Goal: Find specific page/section: Find specific page/section

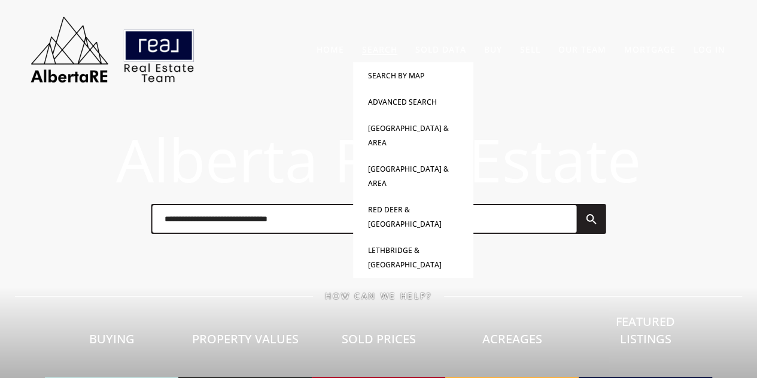
click at [369, 47] on link "Search" at bounding box center [379, 49] width 35 height 11
click at [391, 103] on link "Advanced Search" at bounding box center [402, 102] width 69 height 10
click at [404, 107] on link "Advanced Search" at bounding box center [402, 102] width 69 height 10
click at [383, 104] on link "Advanced Search" at bounding box center [402, 102] width 69 height 10
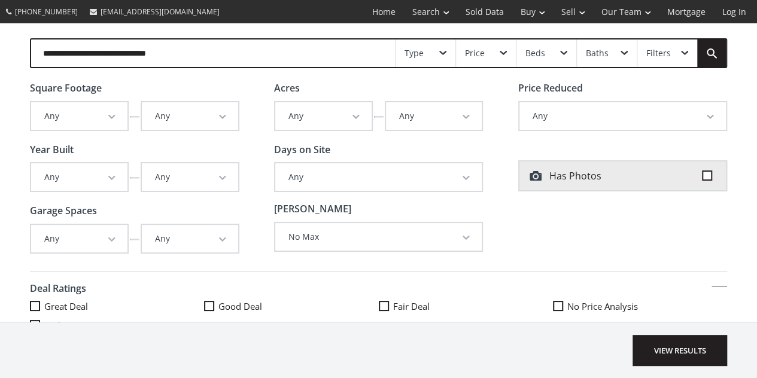
click at [225, 178] on button "Any" at bounding box center [190, 177] width 96 height 28
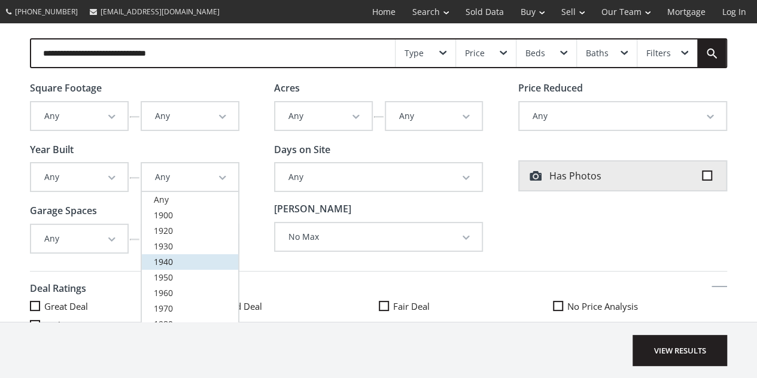
click at [168, 257] on span "1940" at bounding box center [163, 261] width 19 height 11
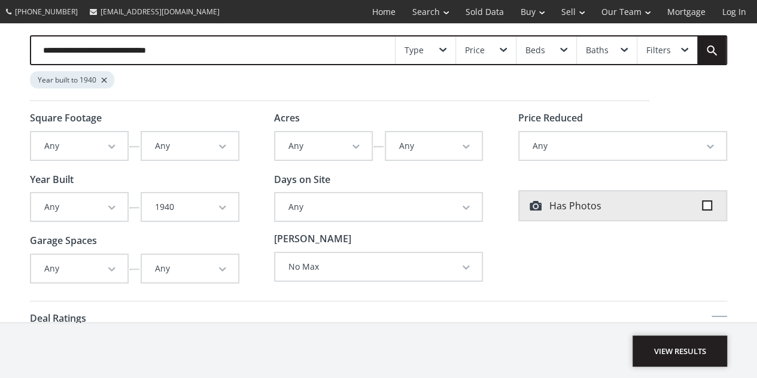
click at [673, 343] on span "View Results" at bounding box center [680, 351] width 95 height 31
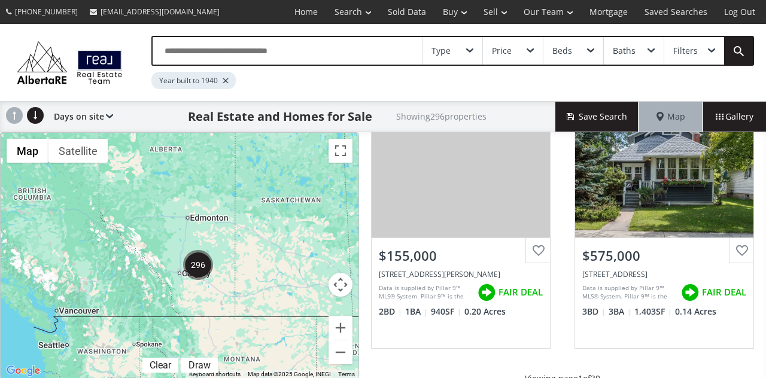
scroll to position [1240, 0]
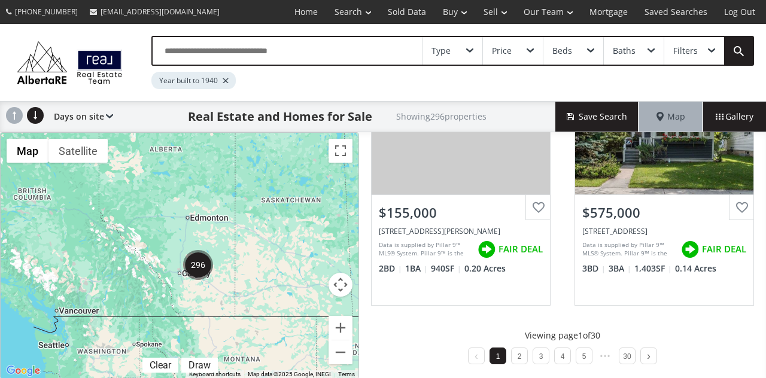
click at [704, 54] on div "Filters" at bounding box center [694, 51] width 60 height 28
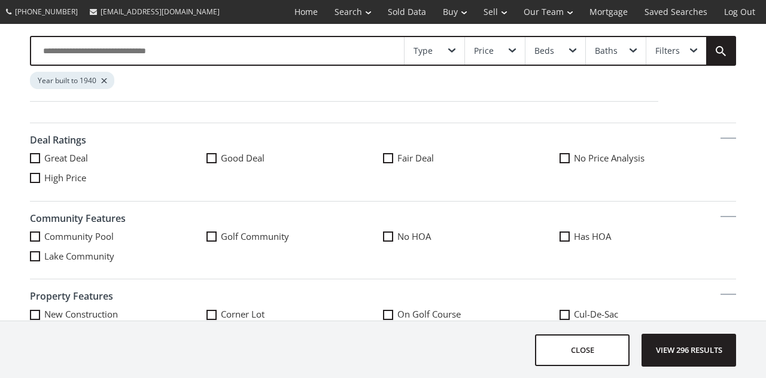
scroll to position [0, 0]
